Goal: Answer question/provide support: Share knowledge or assist other users

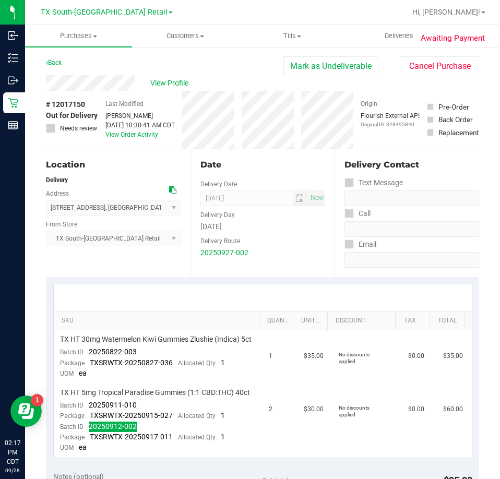
scroll to position [104, 0]
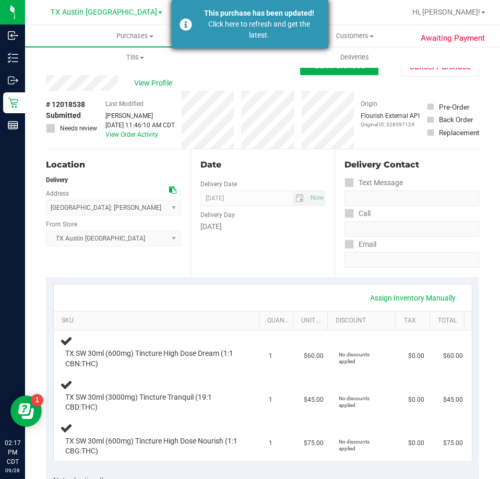
click at [219, 24] on div "Click here to refresh and get the latest." at bounding box center [259, 30] width 123 height 22
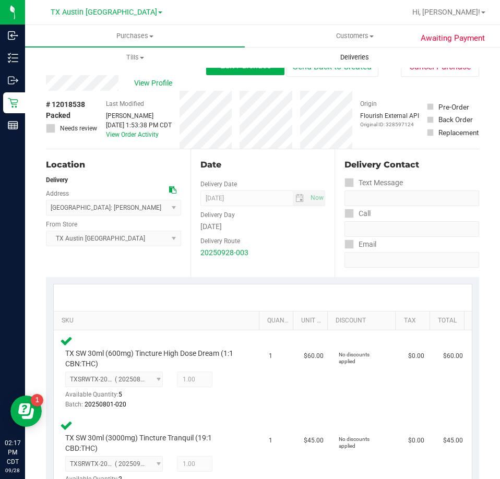
click at [365, 59] on span "Deliveries" at bounding box center [354, 57] width 57 height 9
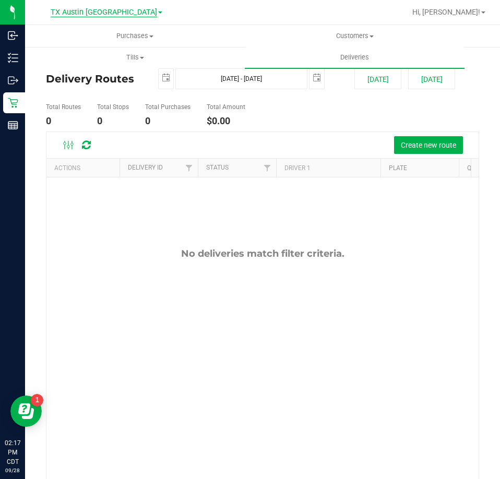
click at [103, 9] on span "TX Austin [GEOGRAPHIC_DATA]" at bounding box center [104, 12] width 106 height 9
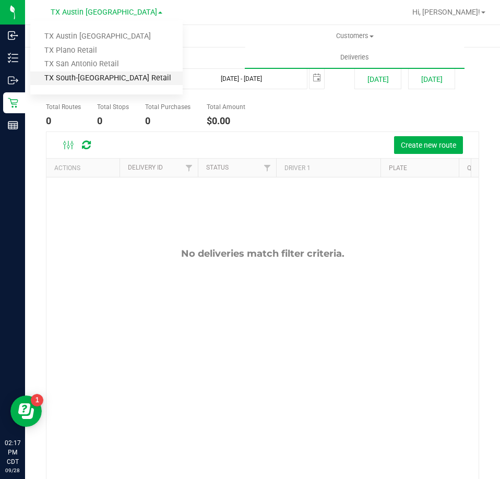
click at [86, 77] on link "TX South-[GEOGRAPHIC_DATA] Retail" at bounding box center [106, 78] width 152 height 14
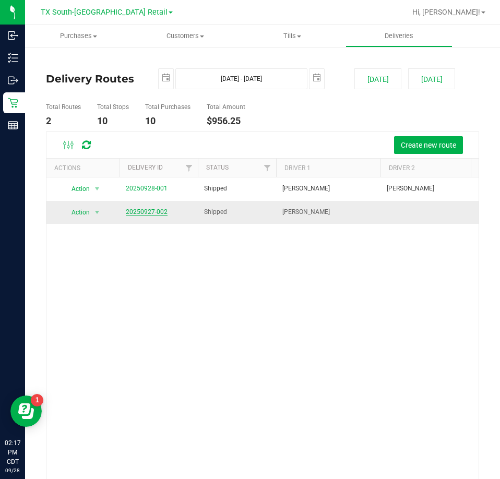
click at [146, 211] on link "20250927-002" at bounding box center [147, 211] width 42 height 7
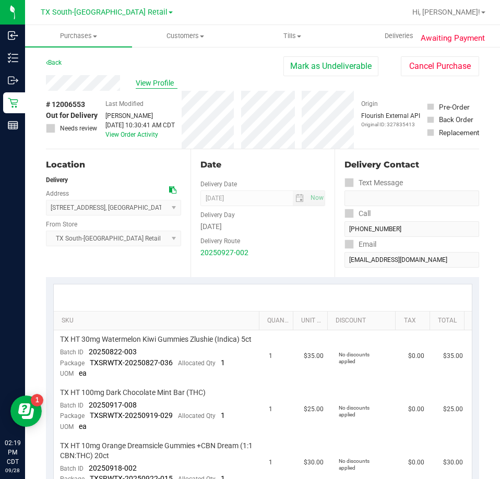
click at [162, 83] on span "View Profile" at bounding box center [157, 83] width 42 height 11
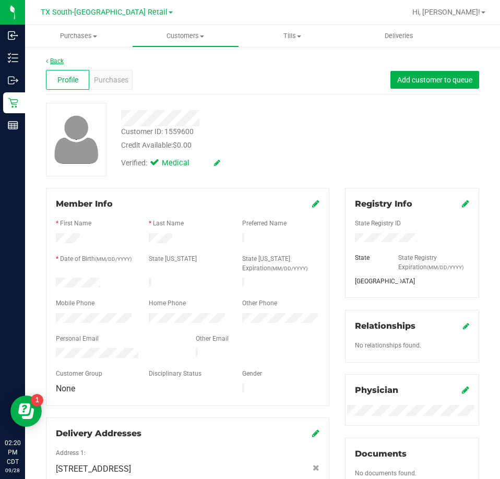
click at [59, 63] on link "Back" at bounding box center [55, 60] width 18 height 7
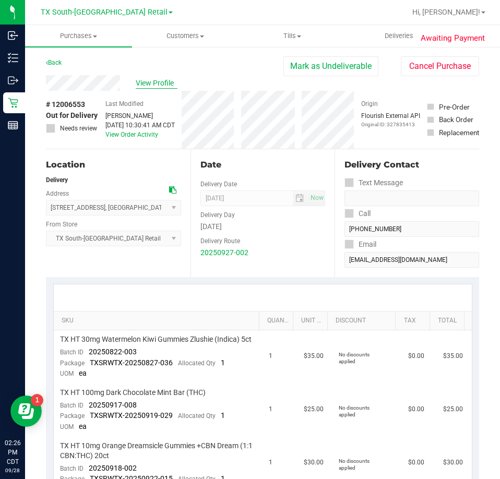
click at [152, 82] on span "View Profile" at bounding box center [157, 83] width 42 height 11
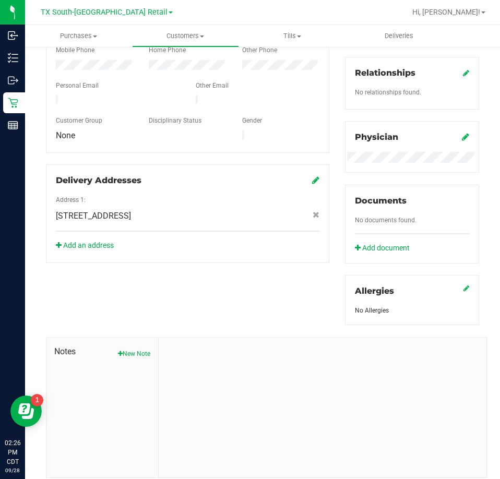
scroll to position [285, 0]
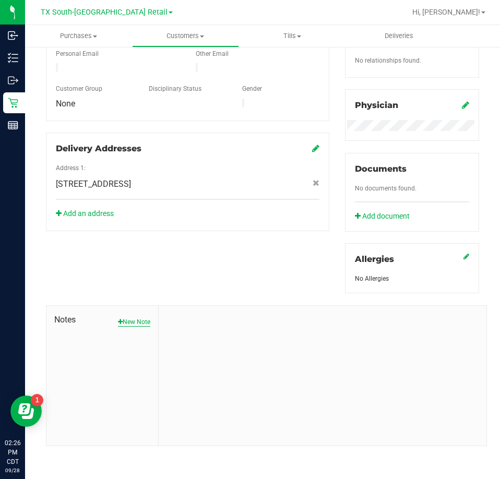
click at [141, 323] on button "New Note" at bounding box center [134, 321] width 32 height 9
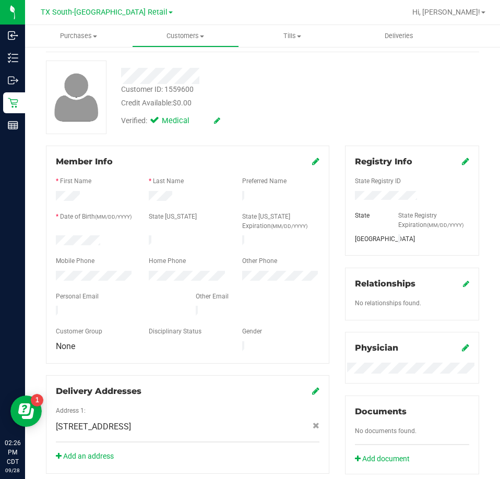
scroll to position [261, 0]
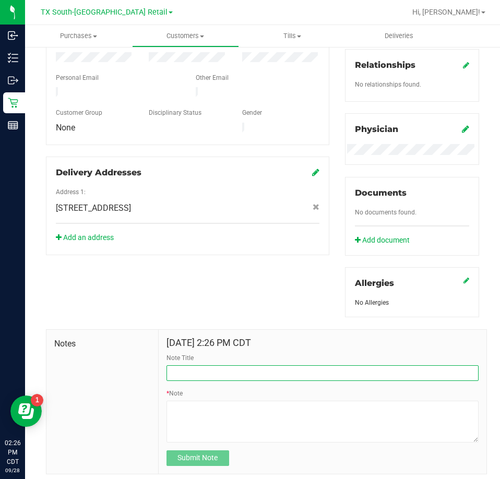
click at [221, 369] on input "Note Title" at bounding box center [322, 373] width 312 height 16
type input "[PERSON_NAME] Info"
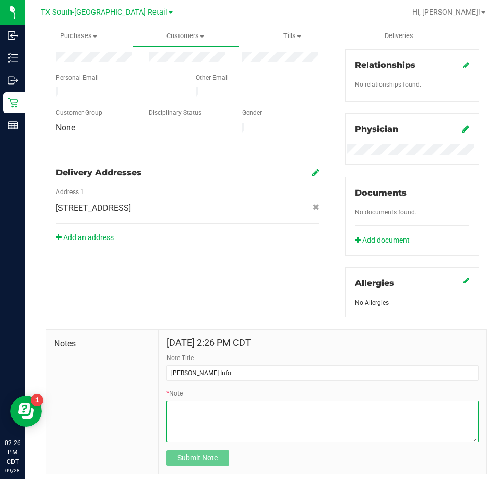
click at [235, 418] on textarea "* Note" at bounding box center [322, 422] width 312 height 42
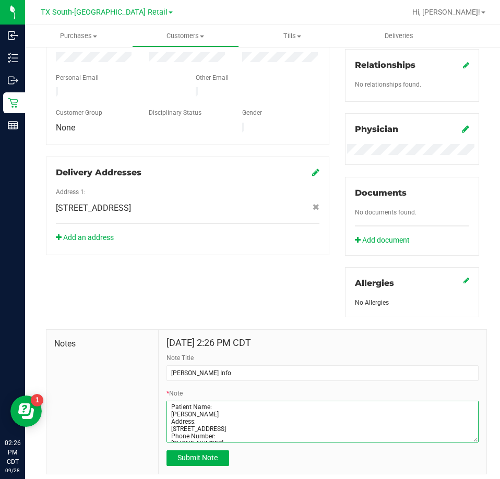
type textarea "Patient Name: [PERSON_NAME] Address: [STREET_ADDRESS] Phone Number: [PHONE_NUMB…"
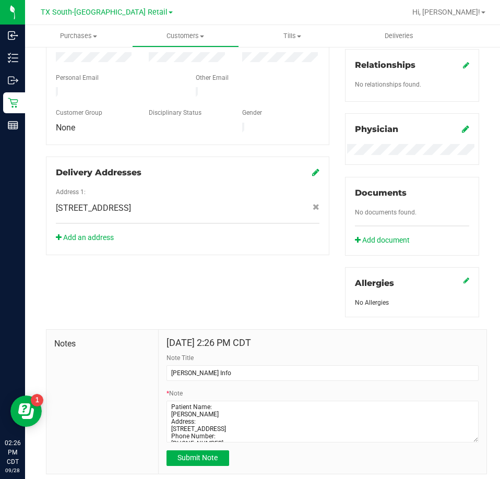
click at [279, 464] on div "Submit Note" at bounding box center [322, 458] width 312 height 16
click at [178, 459] on span "Submit Note" at bounding box center [197, 457] width 40 height 8
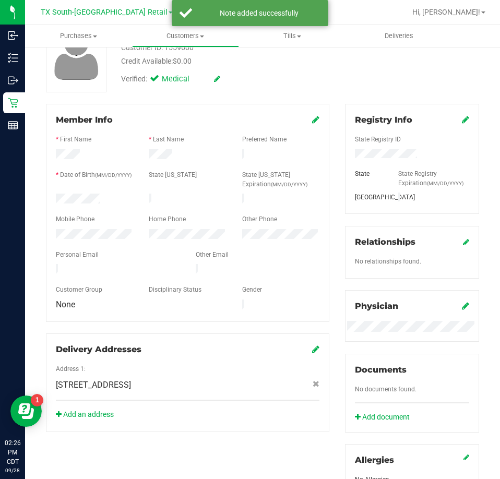
scroll to position [0, 0]
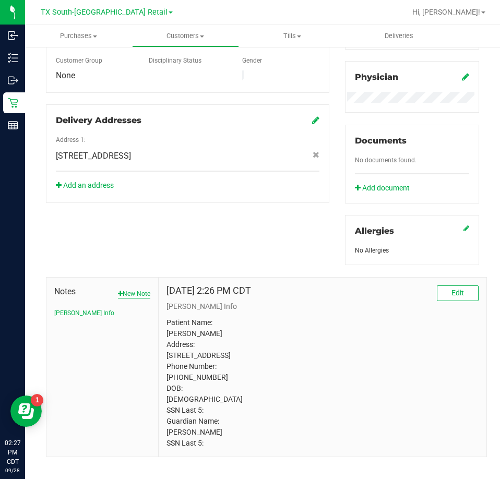
click at [126, 292] on button "New Note" at bounding box center [134, 293] width 32 height 9
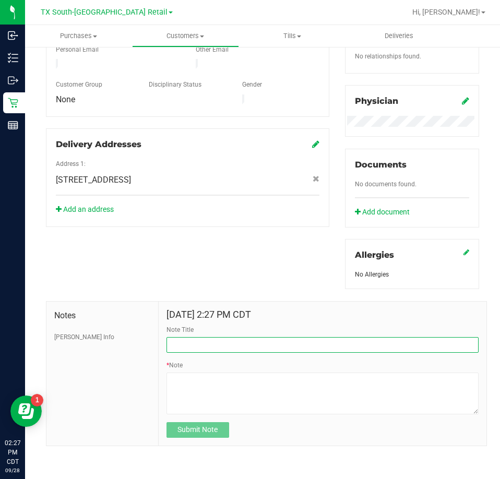
click at [223, 345] on input "Note Title" at bounding box center [322, 345] width 312 height 16
type input "PT complaint"
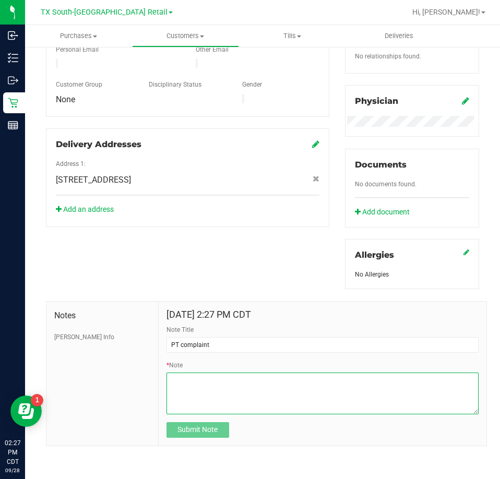
click at [198, 391] on textarea "* Note" at bounding box center [322, 393] width 312 height 42
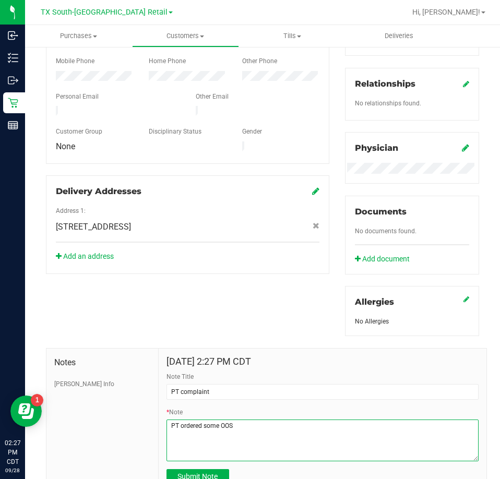
scroll to position [261, 0]
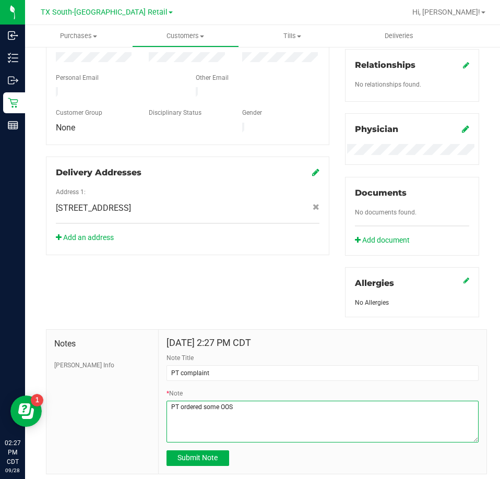
click at [246, 407] on textarea "* Note" at bounding box center [322, 422] width 312 height 42
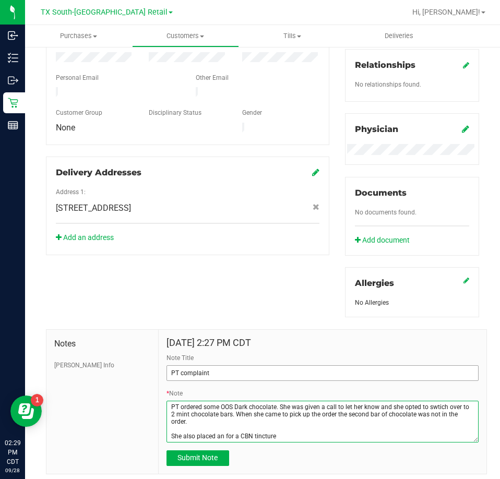
type textarea "PT ordered some OOS Dark chocolate. She was given a call to let her know and sh…"
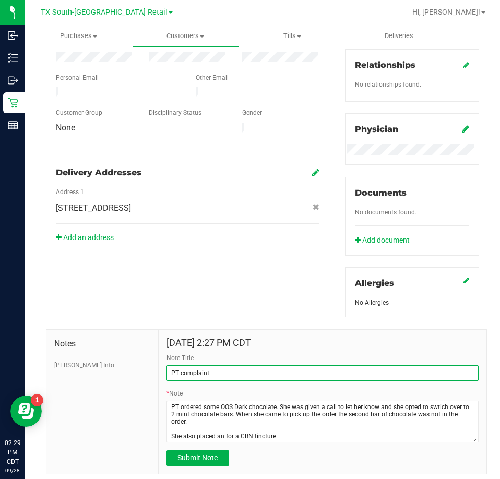
click at [240, 373] on input "PT complaint" at bounding box center [322, 373] width 312 height 16
type input "PT complaint-15% off next order"
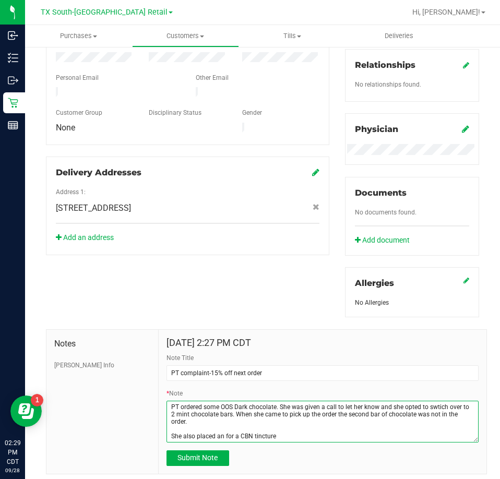
click at [284, 436] on textarea "* Note" at bounding box center [322, 422] width 312 height 42
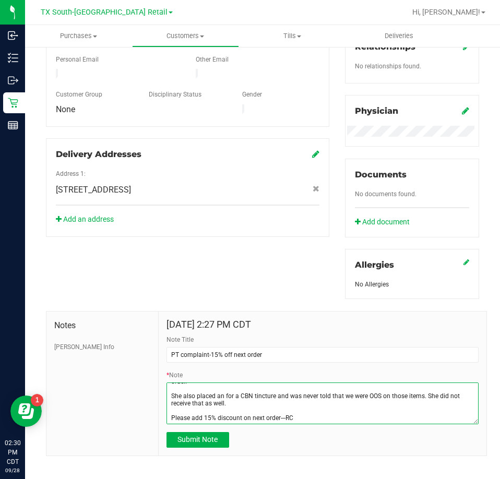
scroll to position [289, 0]
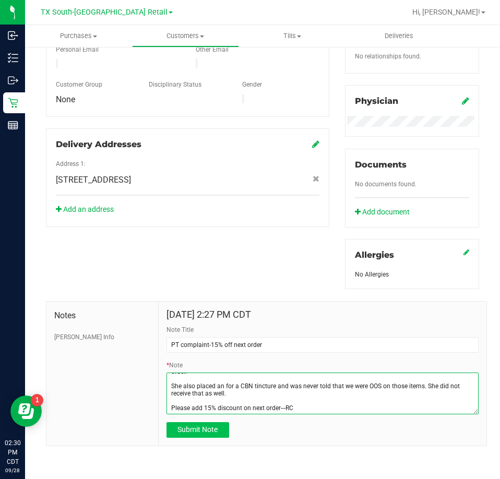
type textarea "PT ordered some OOS Dark chocolate. She was given a call to let her know and sh…"
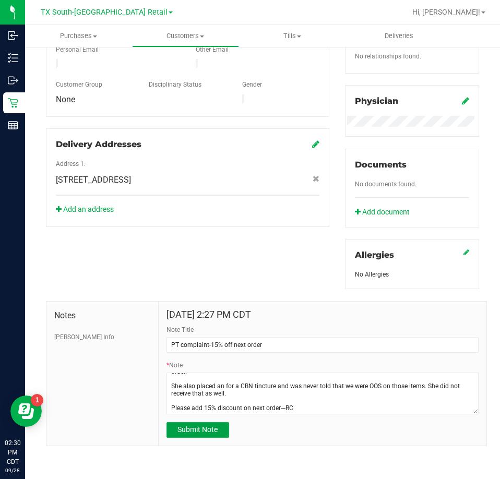
click at [215, 429] on span "Submit Note" at bounding box center [197, 429] width 40 height 8
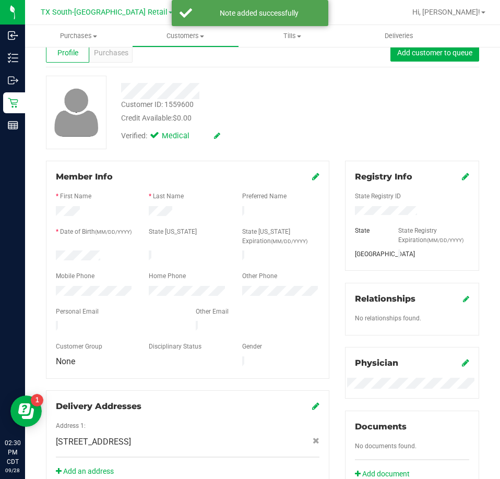
scroll to position [0, 0]
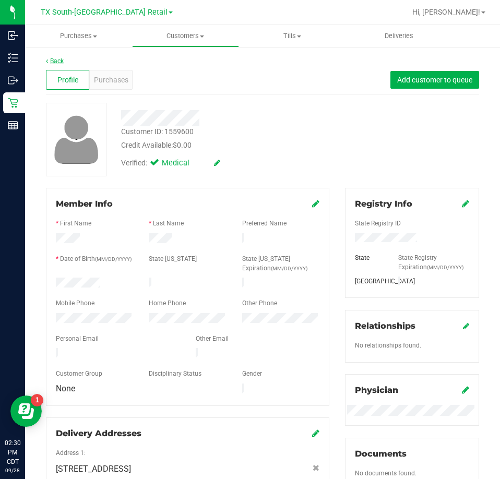
click at [59, 63] on link "Back" at bounding box center [55, 60] width 18 height 7
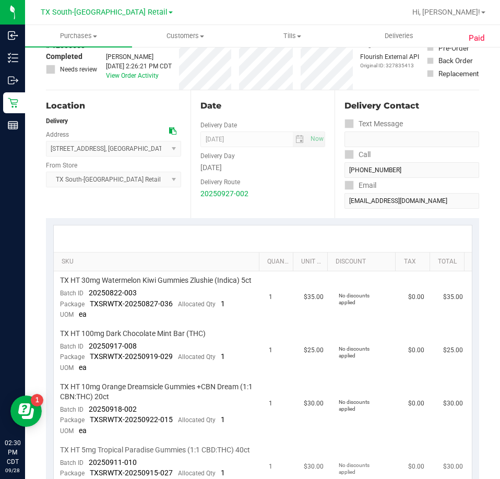
scroll to position [209, 0]
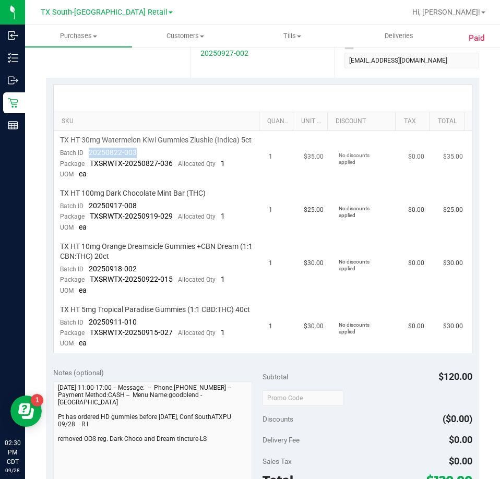
drag, startPoint x: 141, startPoint y: 160, endPoint x: 88, endPoint y: 166, distance: 53.5
click at [88, 166] on td "TX HT 30mg Watermelon Kiwi Gummies Zlushie (Indica) 5ct Batch ID 20250822-003 P…" at bounding box center [158, 157] width 209 height 53
drag, startPoint x: 142, startPoint y: 214, endPoint x: 88, endPoint y: 218, distance: 54.4
click at [88, 218] on td "TX HT 100mg Dark Chocolate Mint Bar (THC) Batch ID 20250917-008 Package TXSRWTX…" at bounding box center [158, 210] width 209 height 53
drag, startPoint x: 143, startPoint y: 277, endPoint x: 83, endPoint y: 283, distance: 60.3
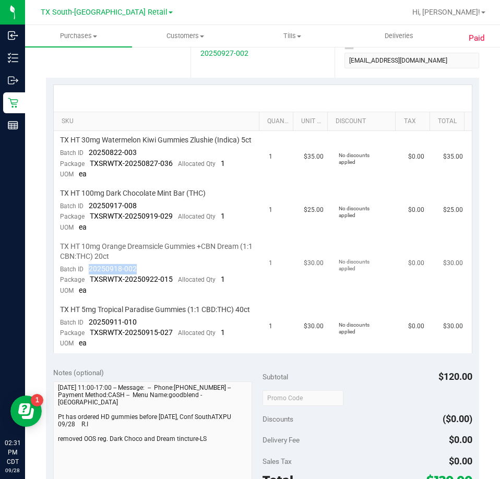
click at [83, 283] on td "TX HT 10mg Orange Dreamsicle Gummies +CBN Dream (1:1 CBN:THC) 20ct Batch ID 202…" at bounding box center [158, 268] width 209 height 63
drag, startPoint x: 158, startPoint y: 343, endPoint x: 90, endPoint y: 345, distance: 67.9
click at [90, 345] on td "TX HT 5mg Tropical Paradise Gummies (1:1 CBD:THC) 40ct Batch ID 20250911-010 Pa…" at bounding box center [158, 326] width 209 height 53
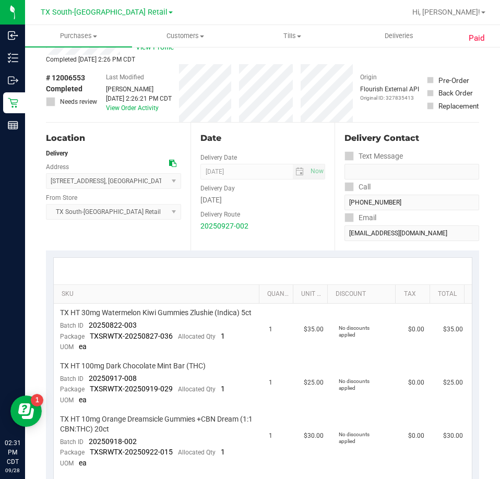
scroll to position [0, 0]
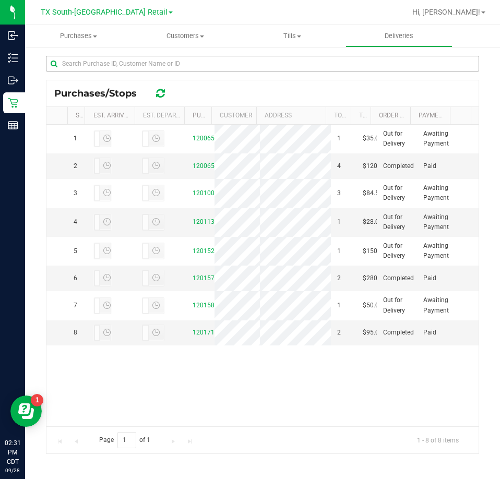
scroll to position [220, 0]
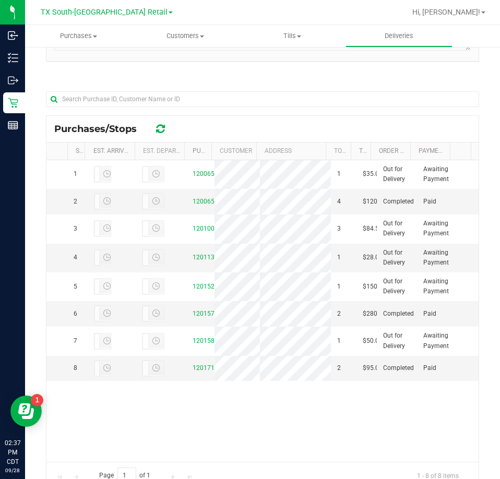
scroll to position [220, 0]
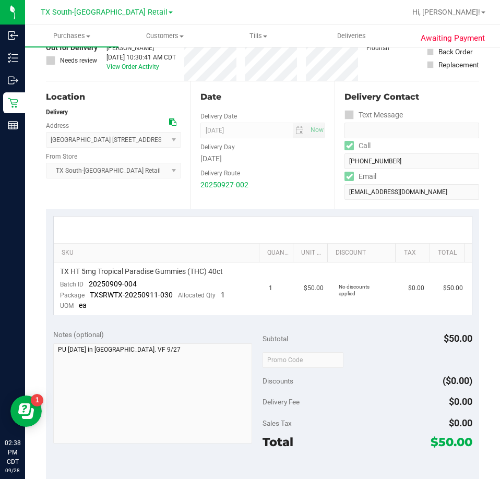
scroll to position [52, 0]
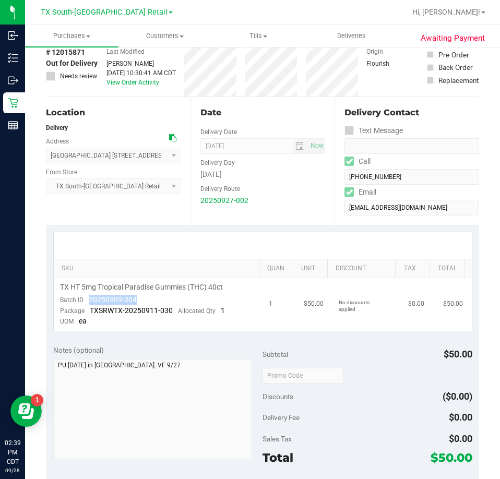
drag, startPoint x: 143, startPoint y: 297, endPoint x: 91, endPoint y: 302, distance: 52.4
click at [88, 301] on td "TX HT 5mg Tropical Paradise Gummies (THC) 40ct Batch ID 20250909-004 Package TX…" at bounding box center [158, 304] width 209 height 53
